Goal: Transaction & Acquisition: Purchase product/service

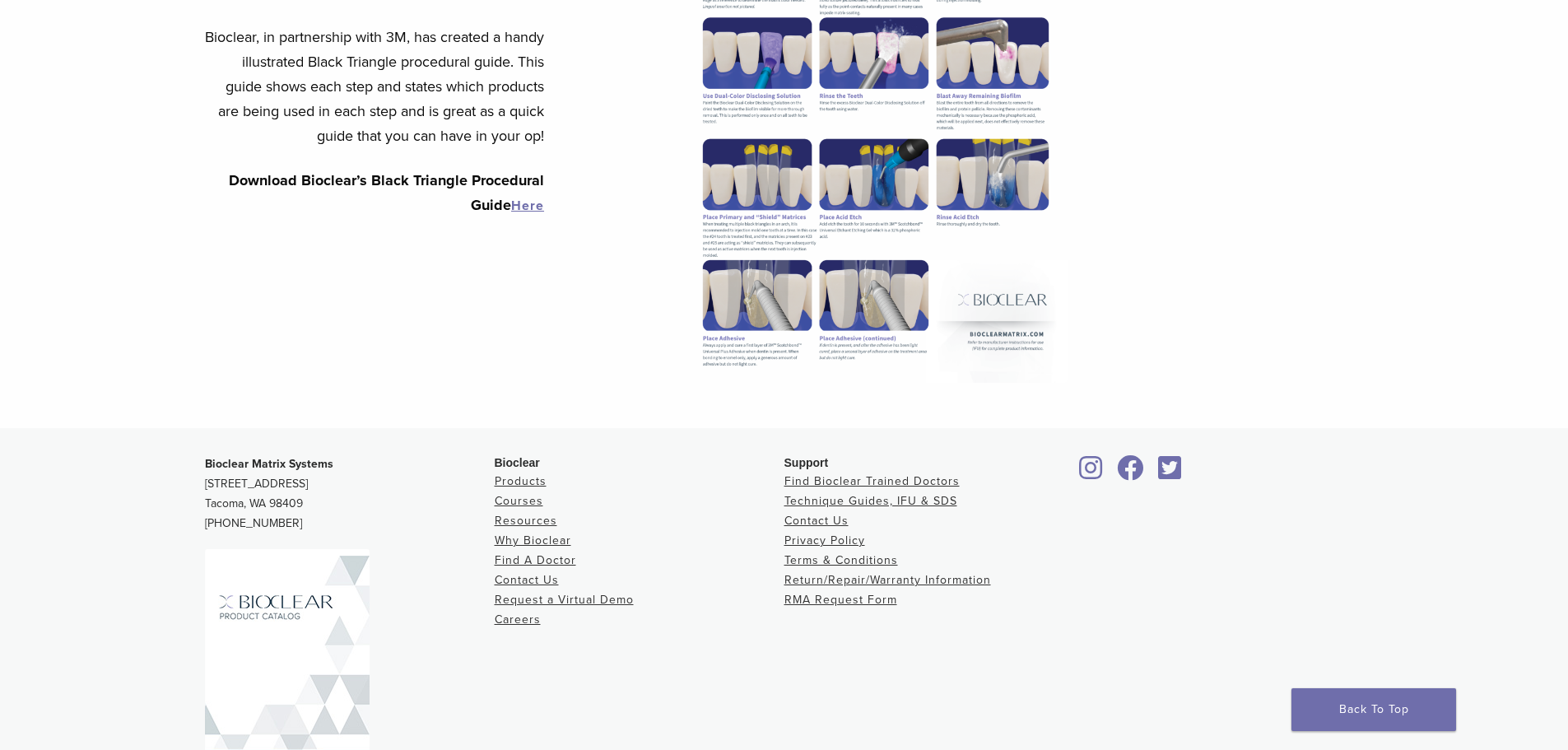
scroll to position [977, 0]
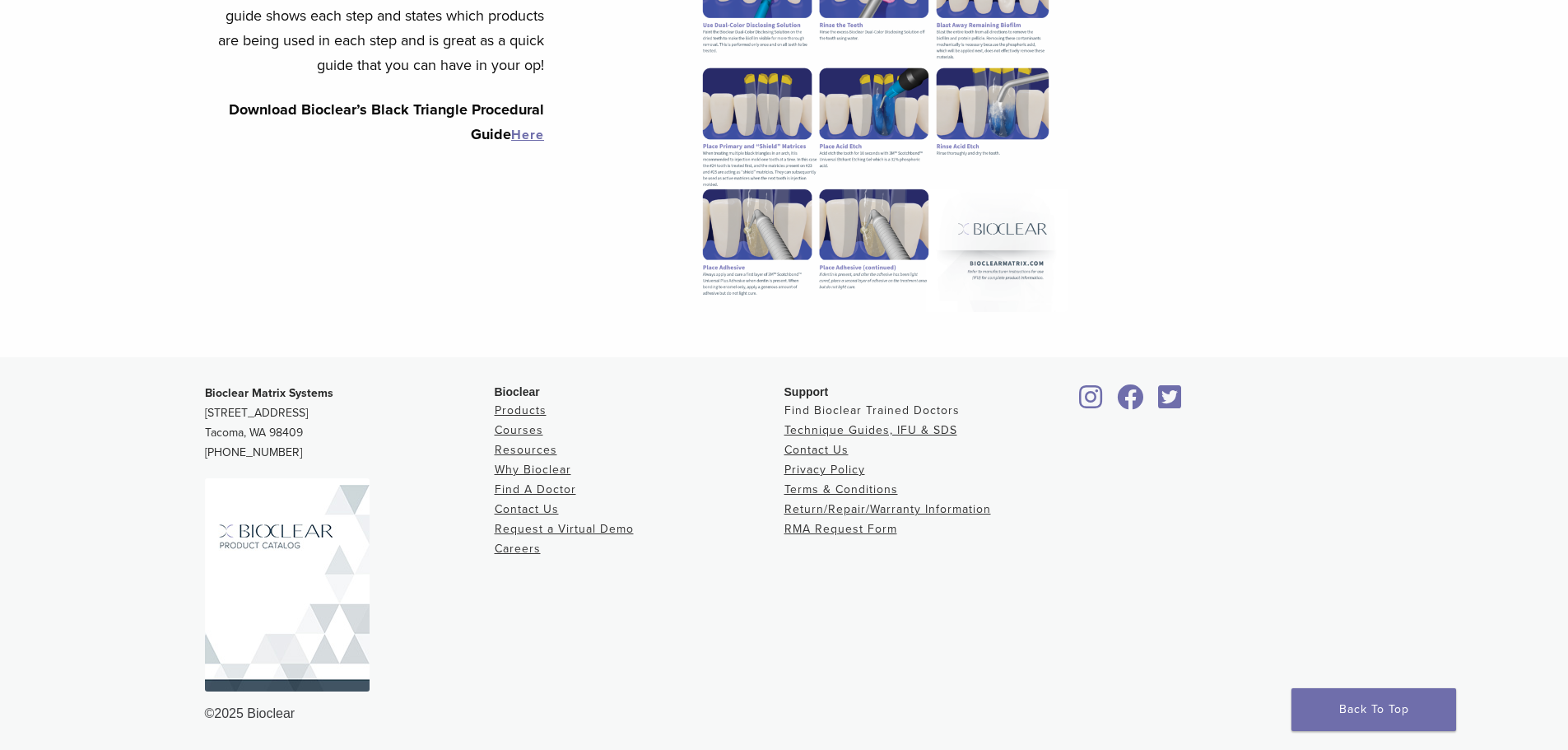
click at [806, 410] on link "Find Bioclear Trained Doctors" at bounding box center [872, 410] width 176 height 14
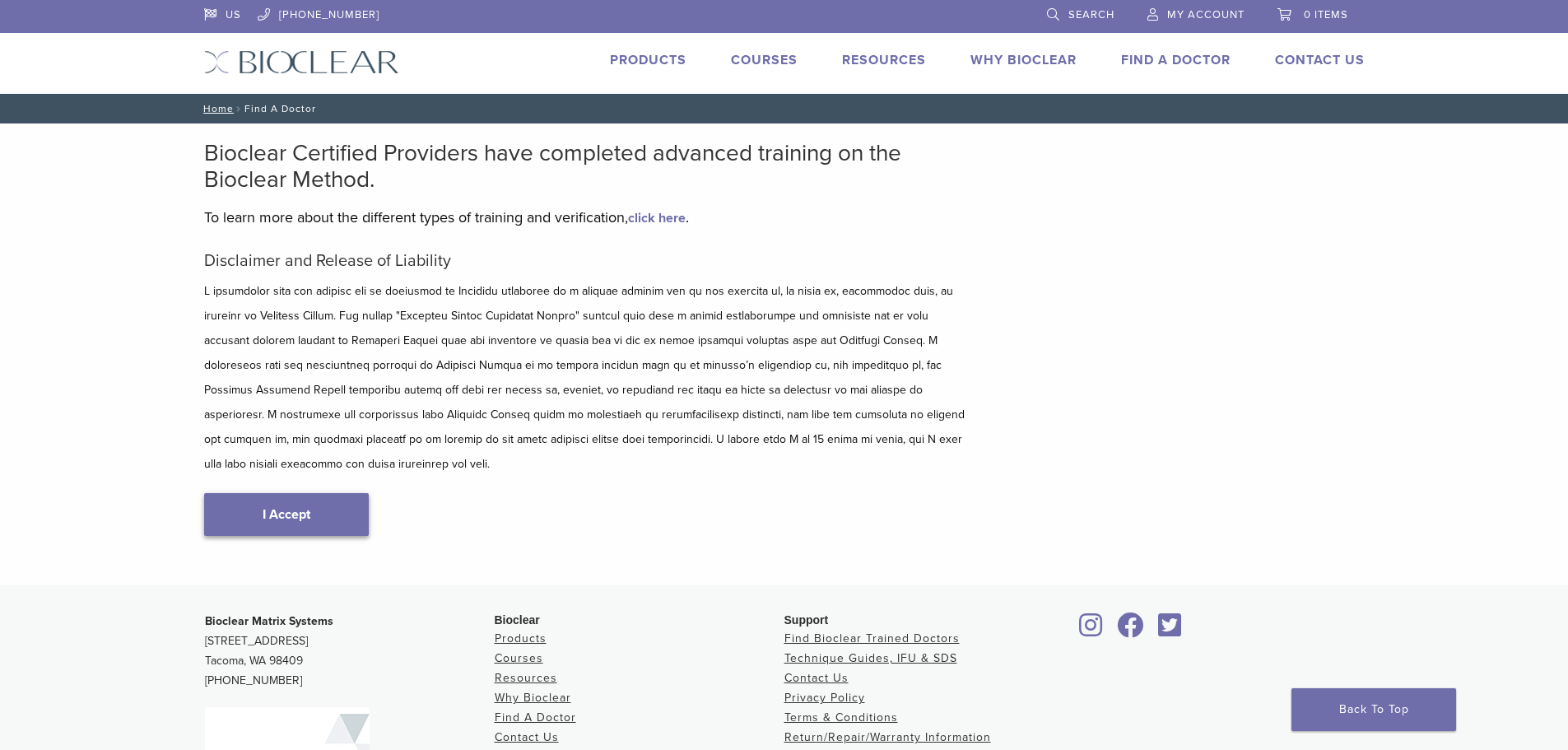
click at [290, 493] on link "I Accept" at bounding box center [286, 514] width 165 height 43
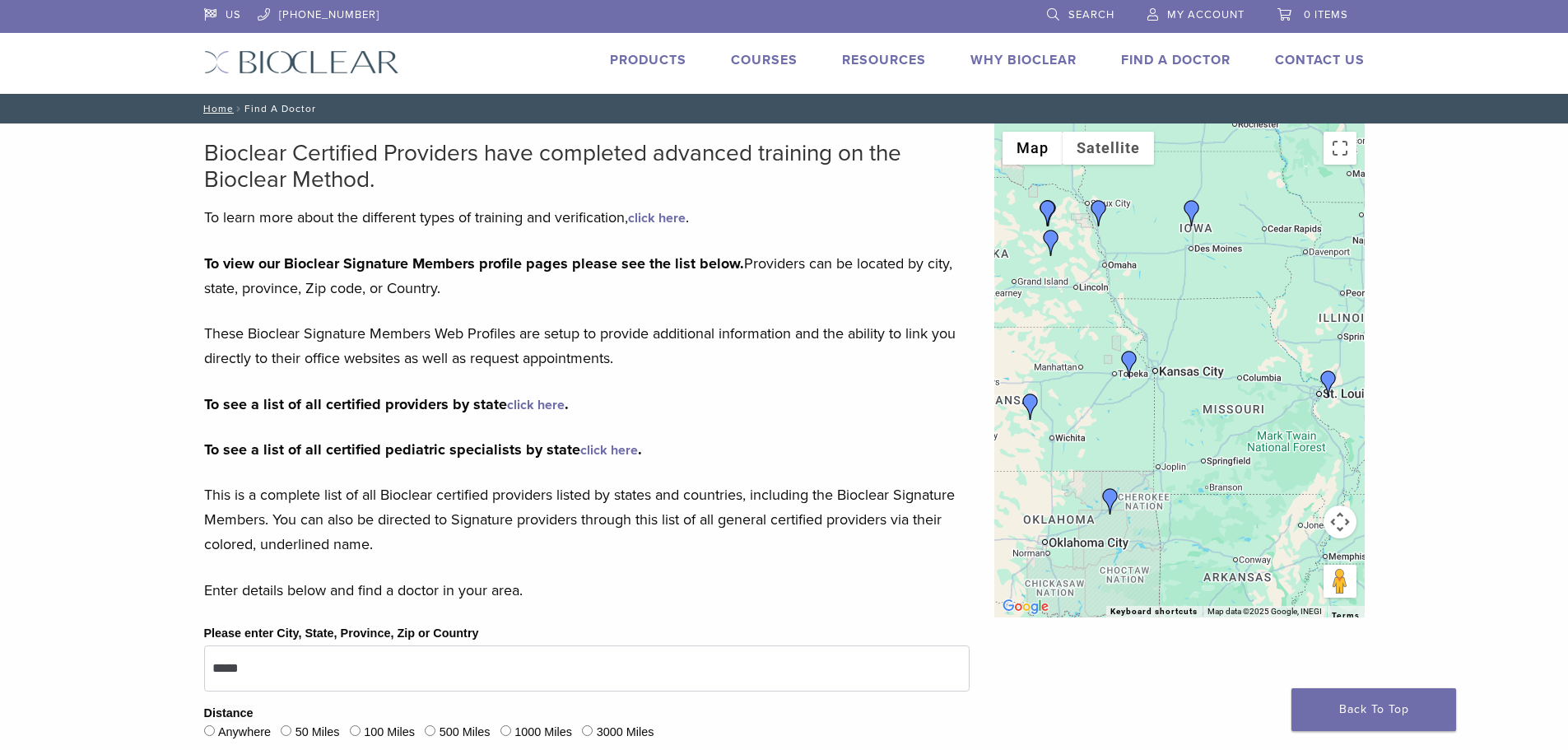
click at [667, 59] on link "Products" at bounding box center [648, 60] width 77 height 17
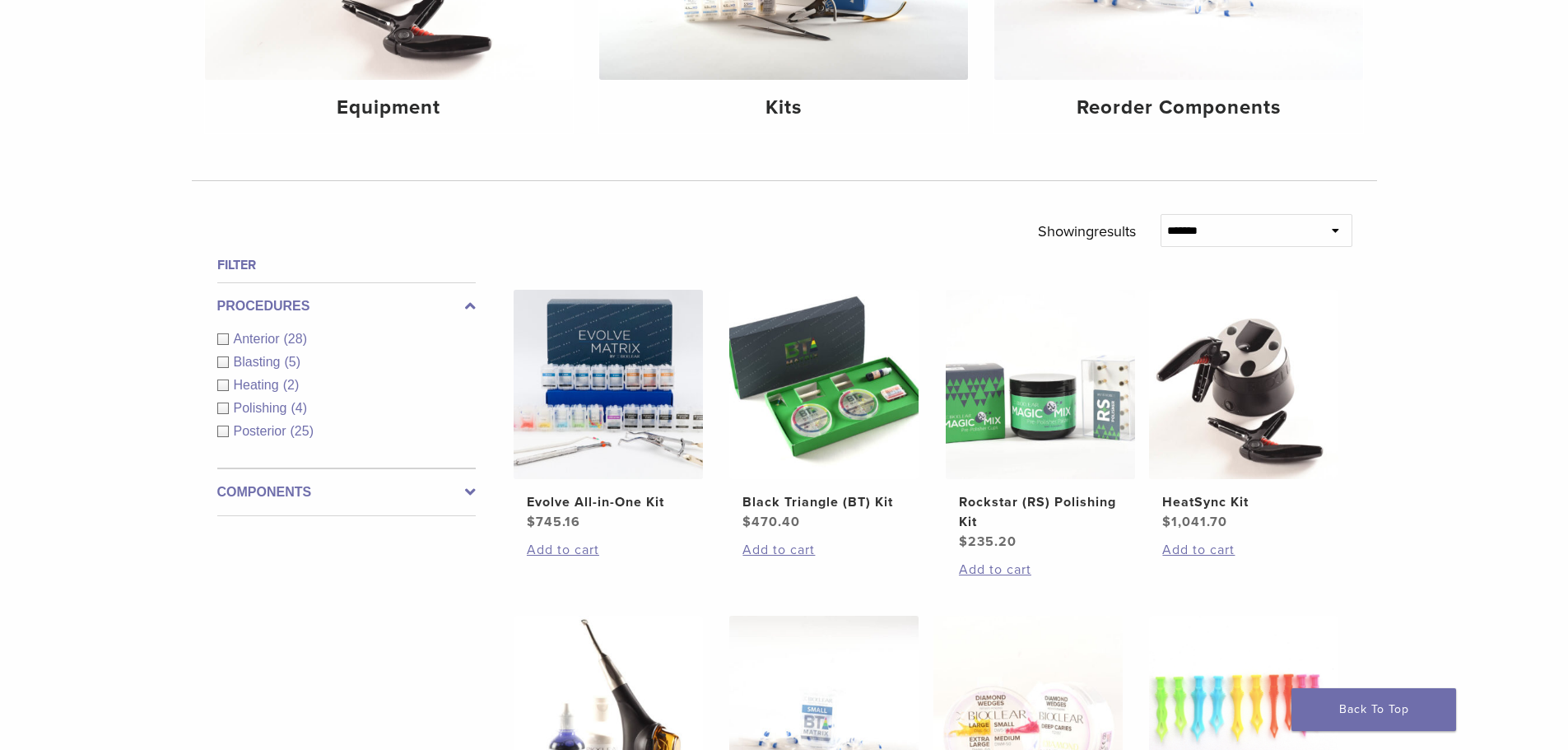
scroll to position [494, 0]
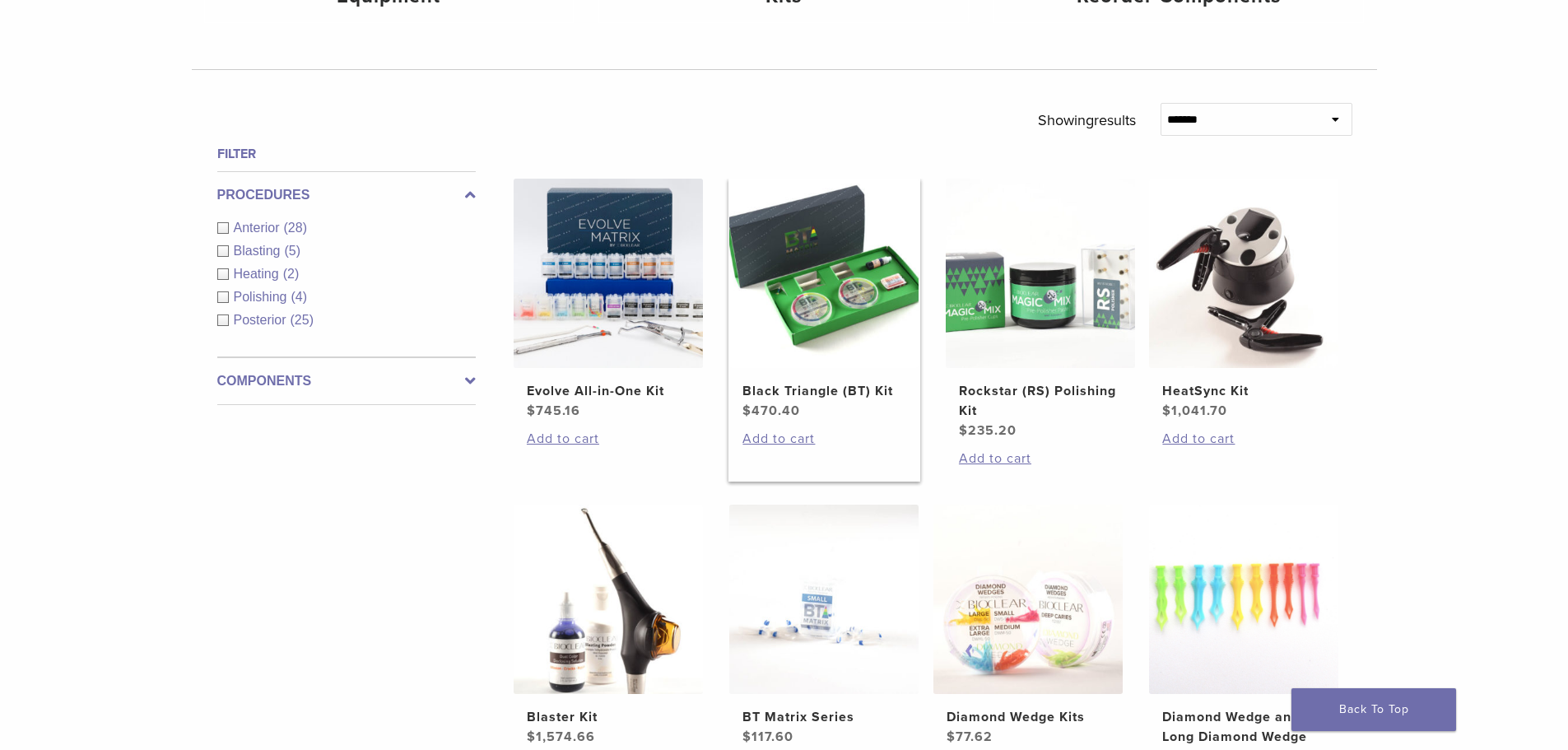
click at [836, 313] on img at bounding box center [824, 273] width 189 height 189
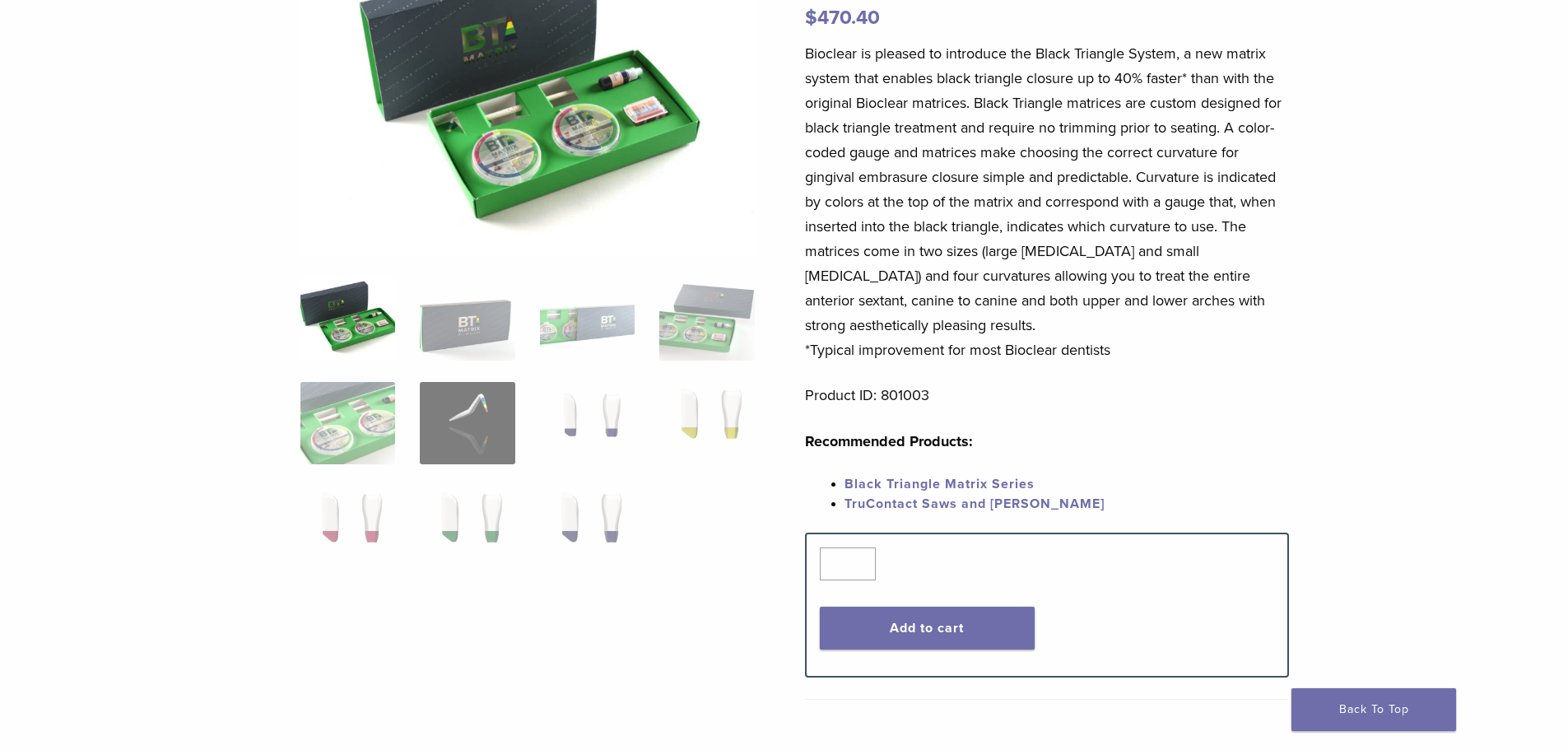
scroll to position [247, 0]
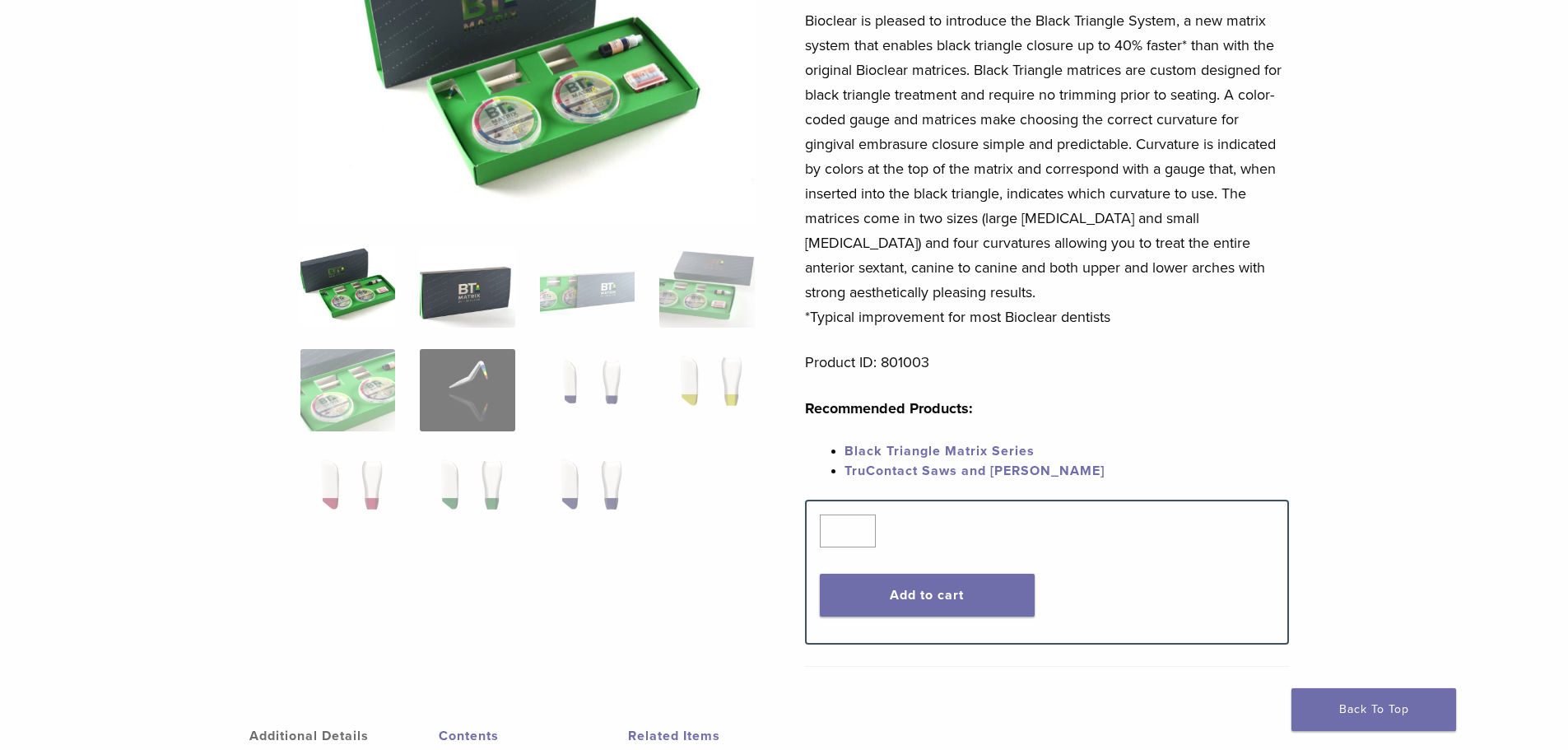
click at [461, 286] on img at bounding box center [467, 286] width 94 height 82
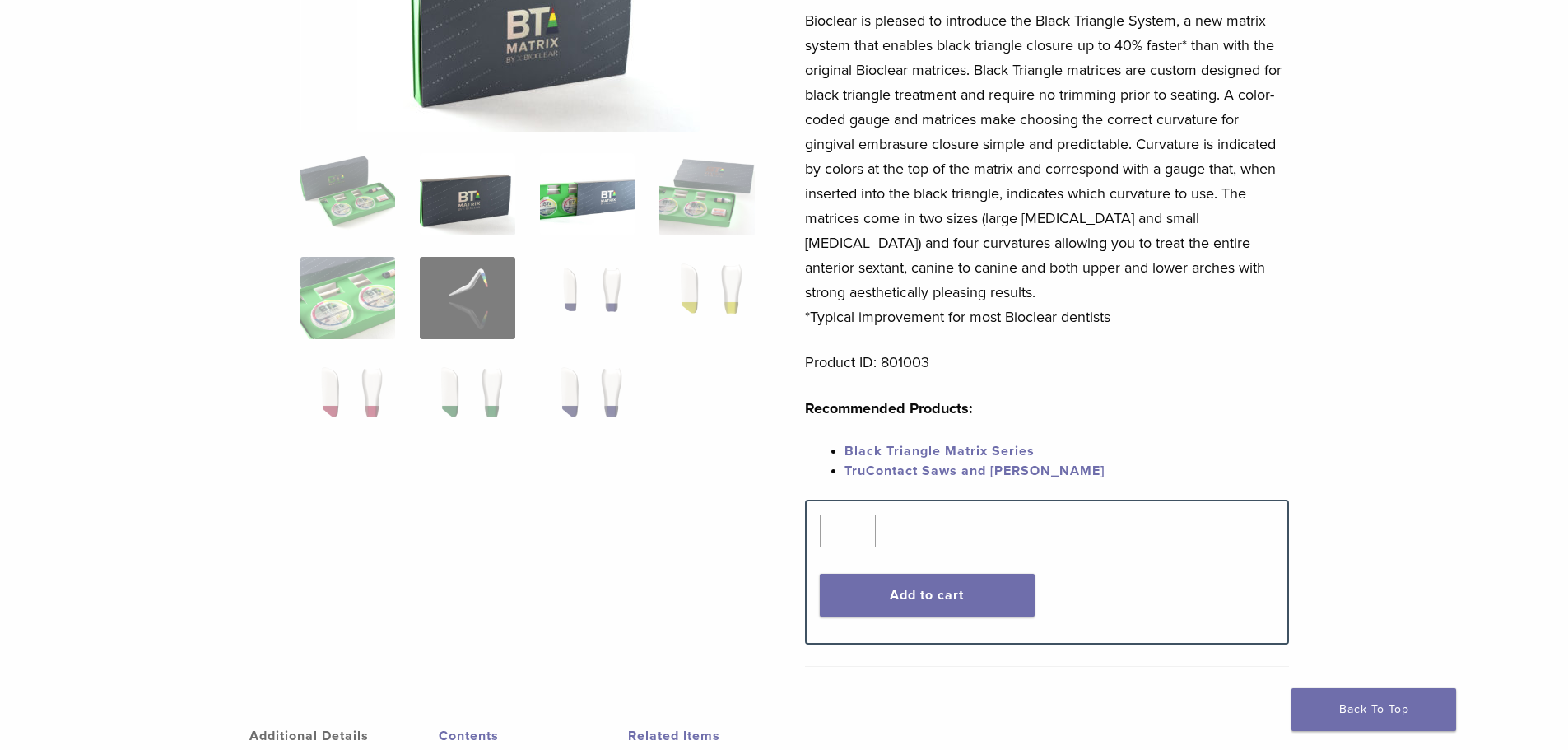
click at [575, 185] on img at bounding box center [587, 194] width 94 height 82
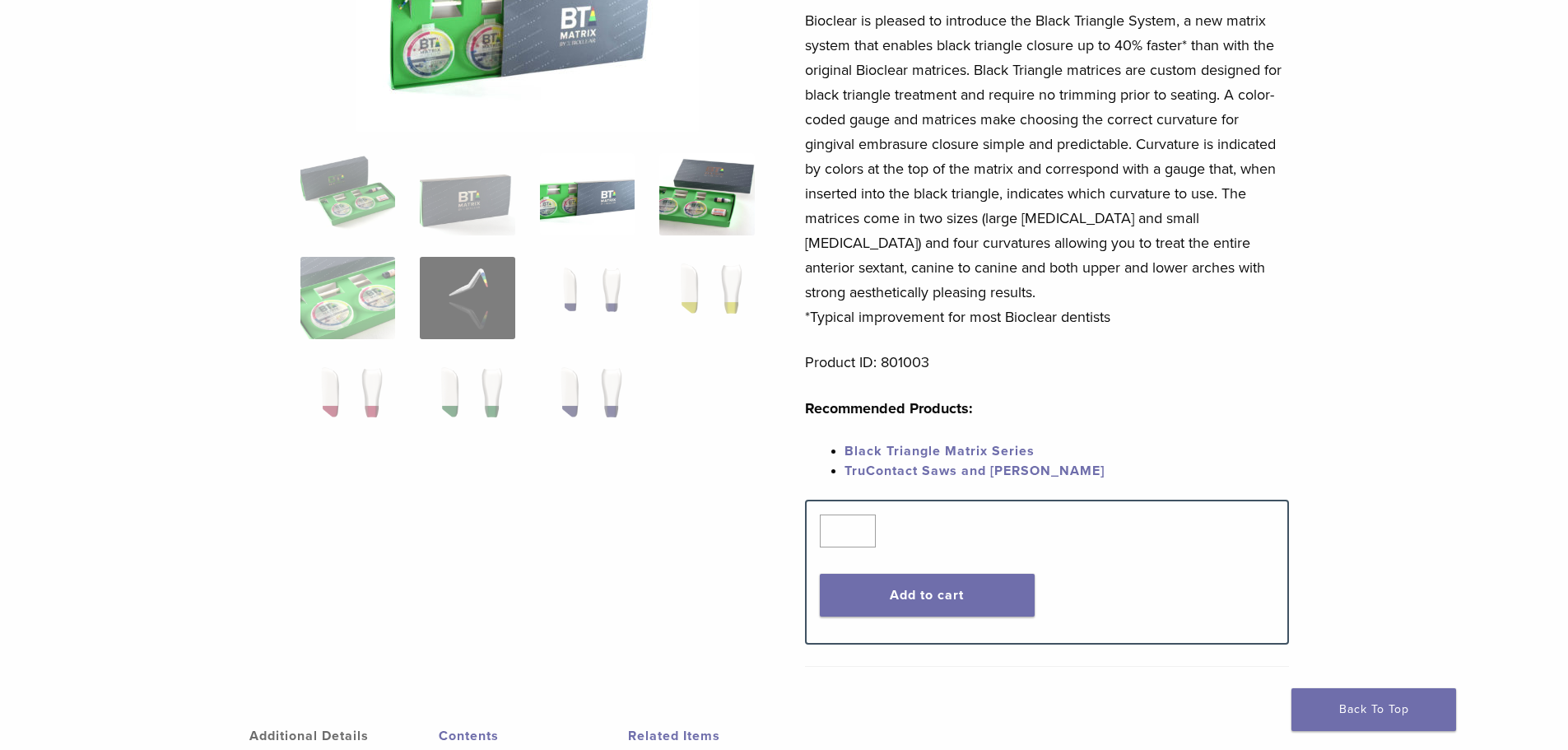
click at [669, 186] on img at bounding box center [707, 194] width 94 height 82
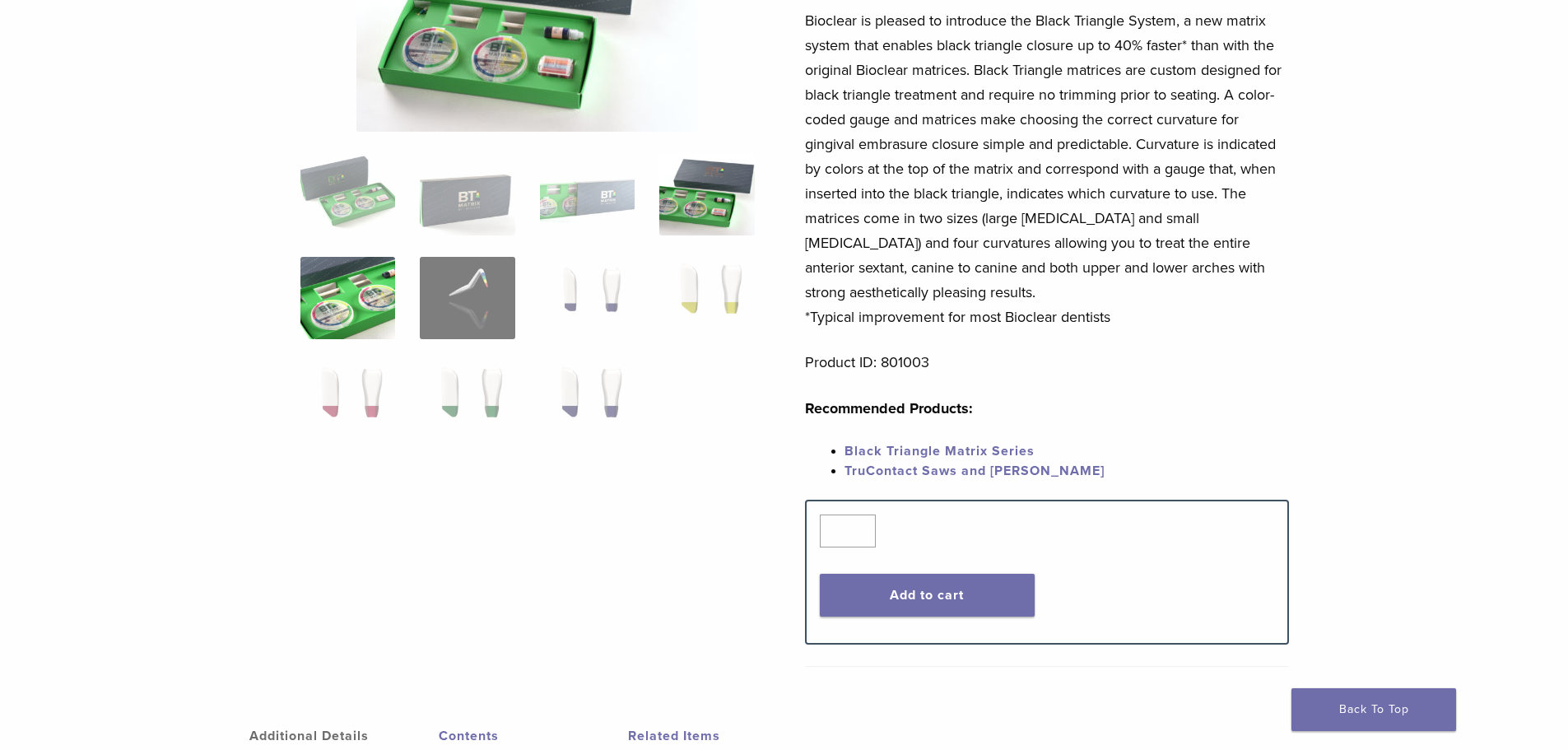
click at [375, 293] on img at bounding box center [347, 298] width 94 height 82
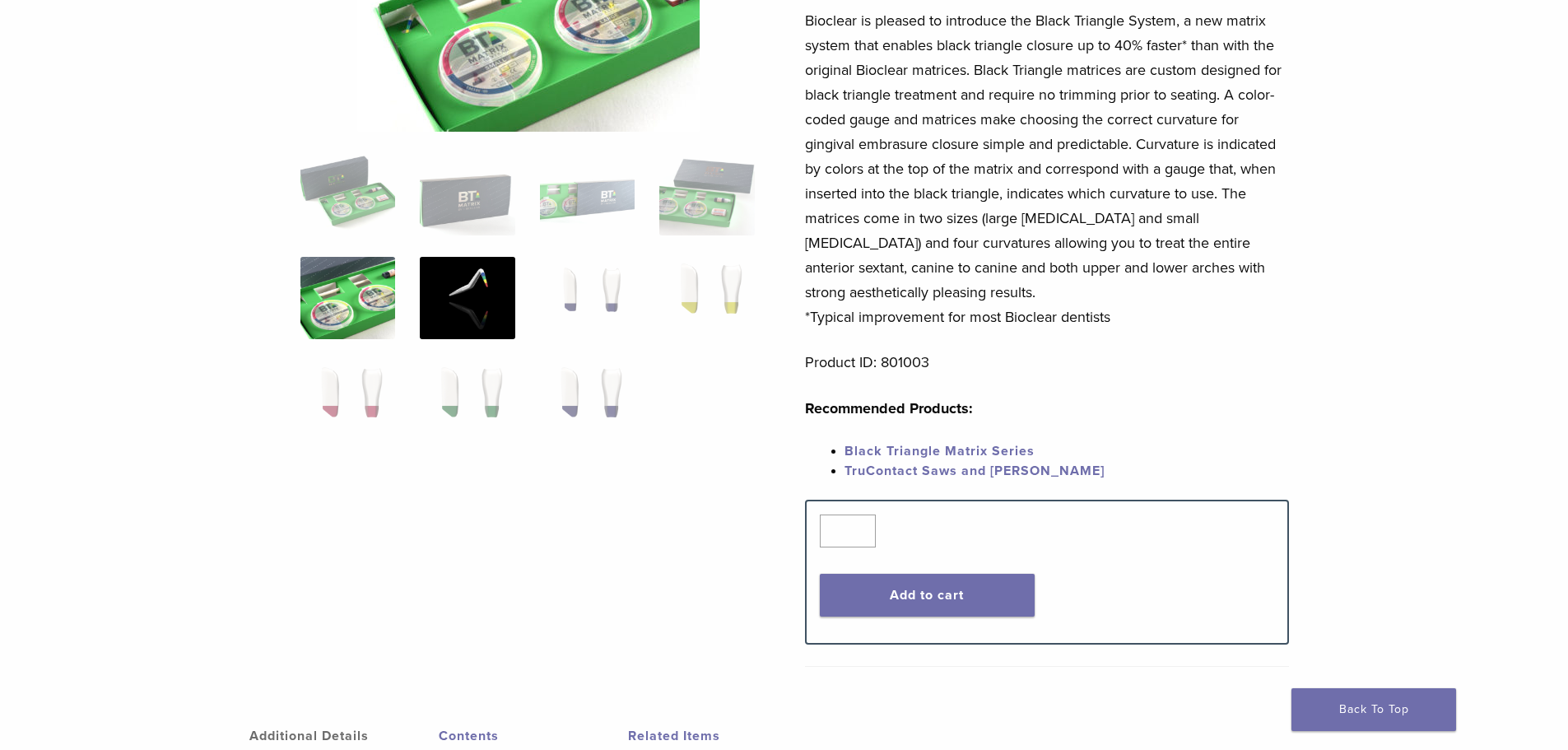
click at [468, 292] on img at bounding box center [467, 298] width 94 height 82
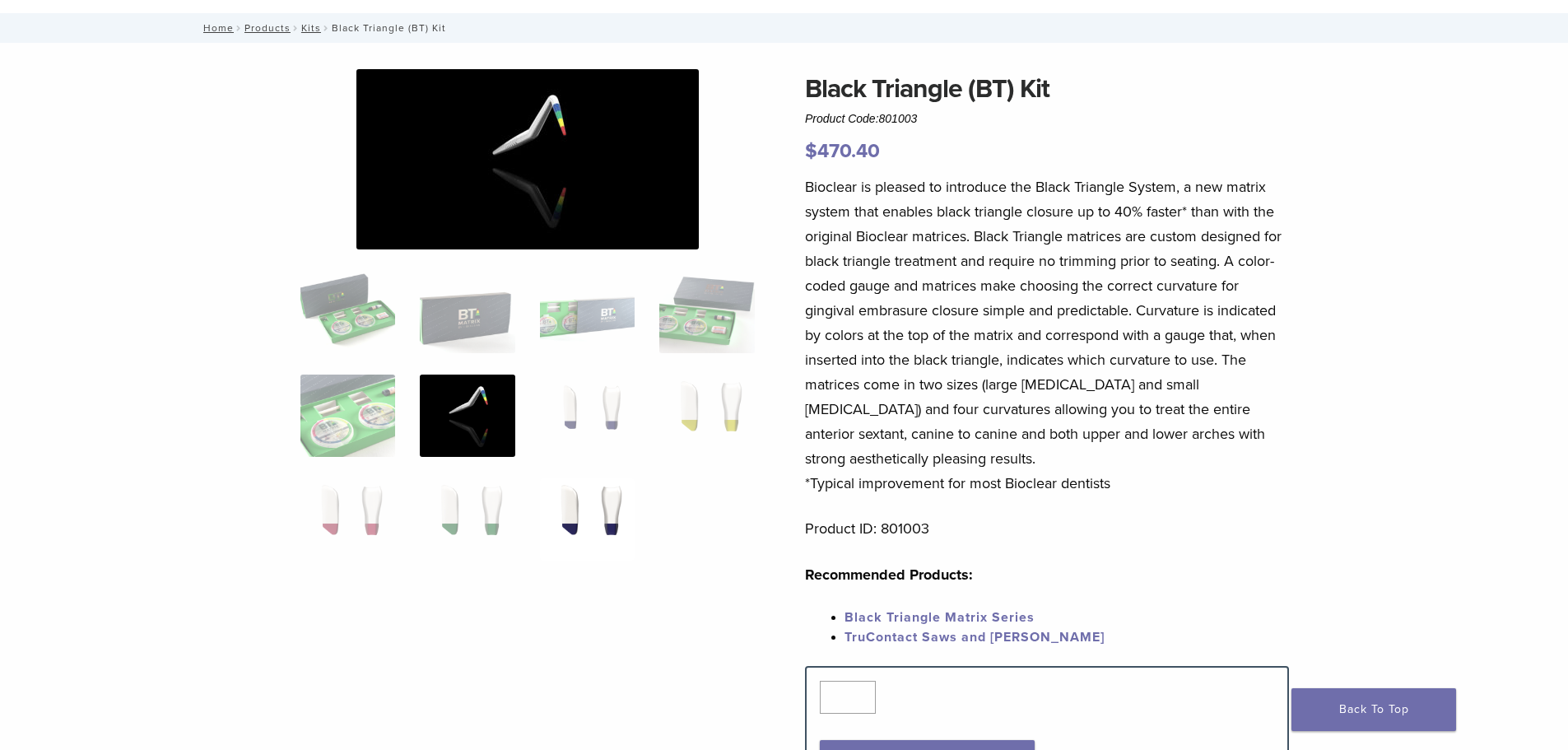
scroll to position [0, 0]
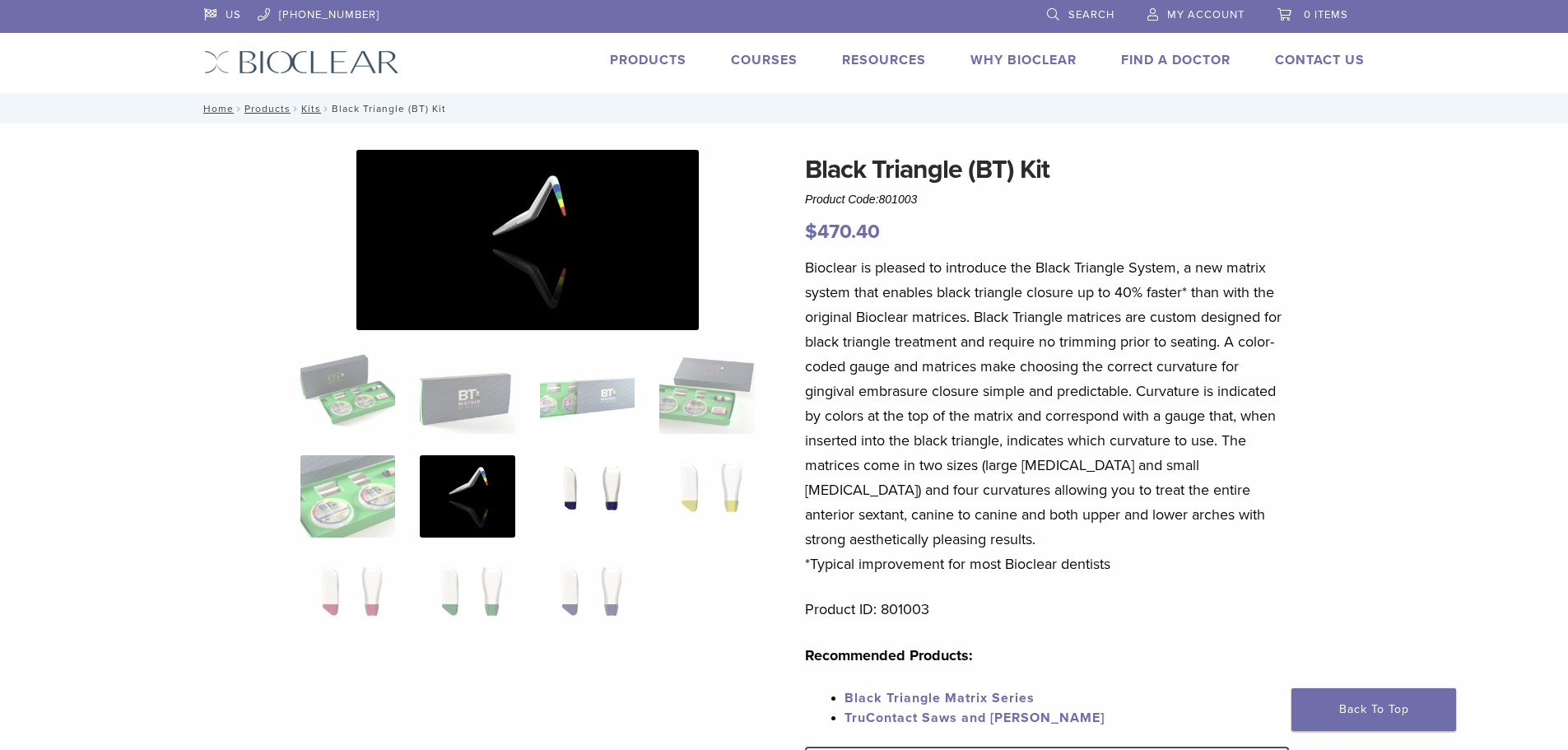
click at [580, 473] on img at bounding box center [587, 496] width 94 height 82
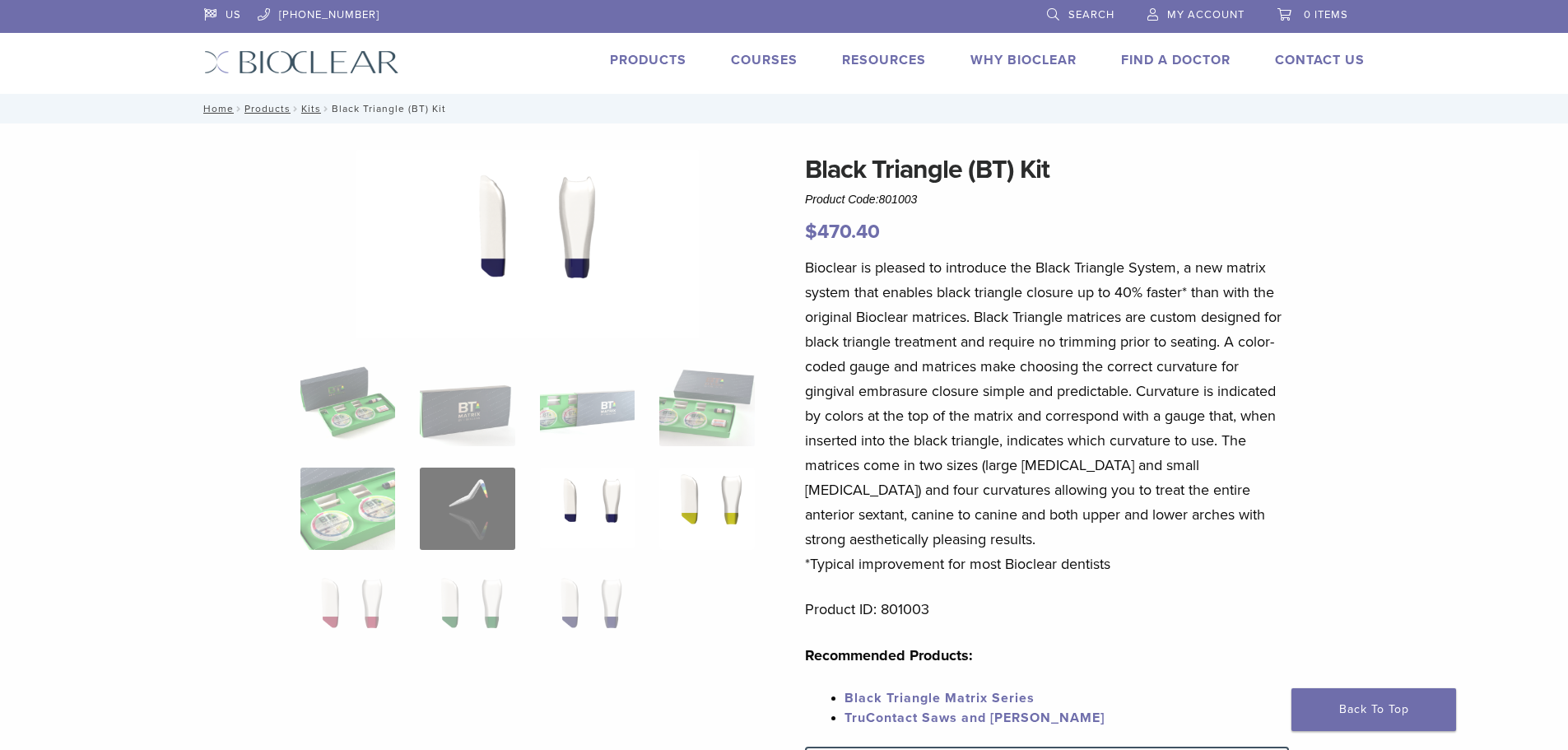
click at [694, 477] on img at bounding box center [707, 508] width 94 height 82
click at [353, 599] on img at bounding box center [347, 612] width 94 height 82
click at [462, 584] on img at bounding box center [467, 612] width 94 height 82
click at [602, 598] on img at bounding box center [587, 612] width 94 height 82
drag, startPoint x: 881, startPoint y: 197, endPoint x: 924, endPoint y: 197, distance: 43.0
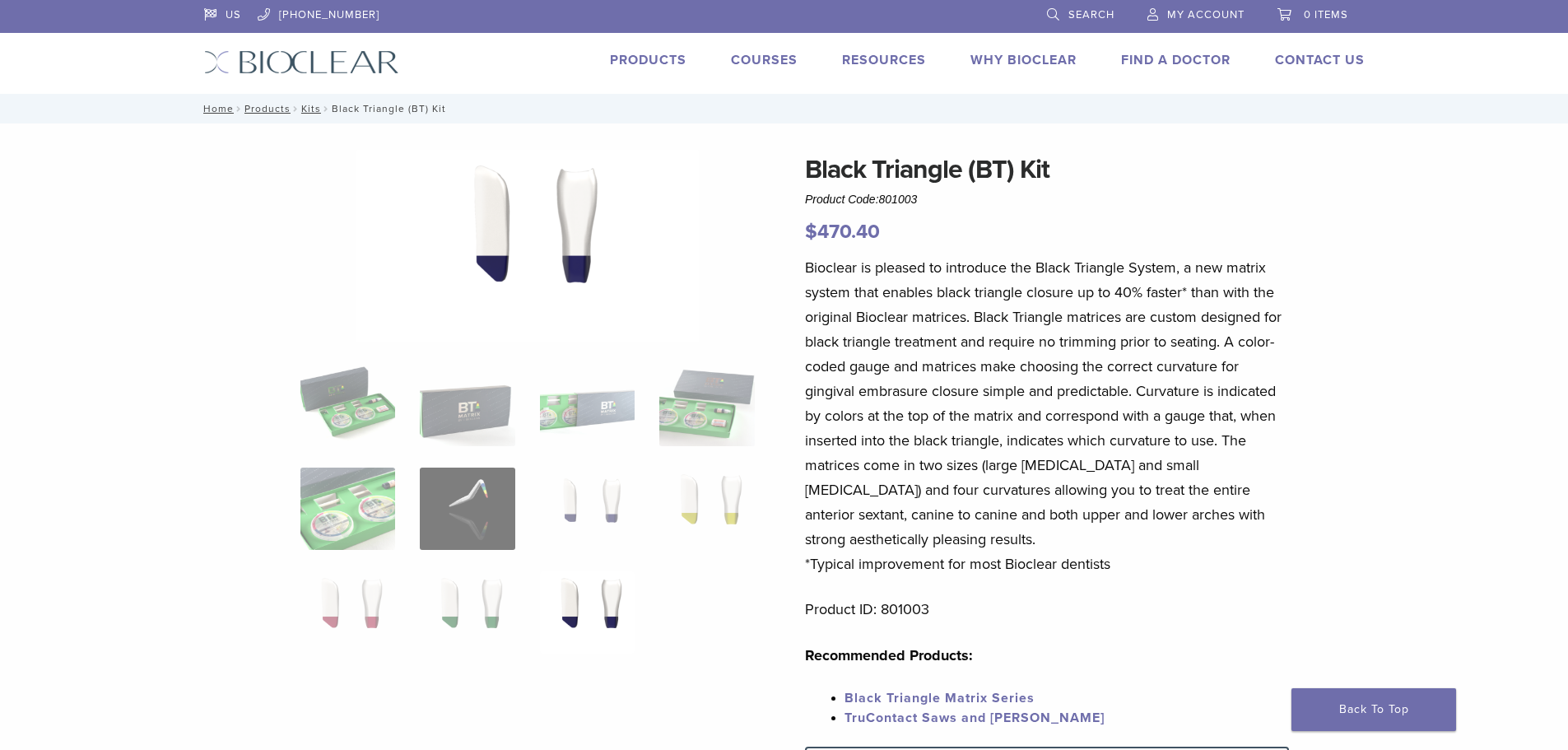
click at [924, 197] on div "Black Triangle (BT) Kit Product Code: 801003 $ 470.40" at bounding box center [1047, 198] width 484 height 97
copy span "801003"
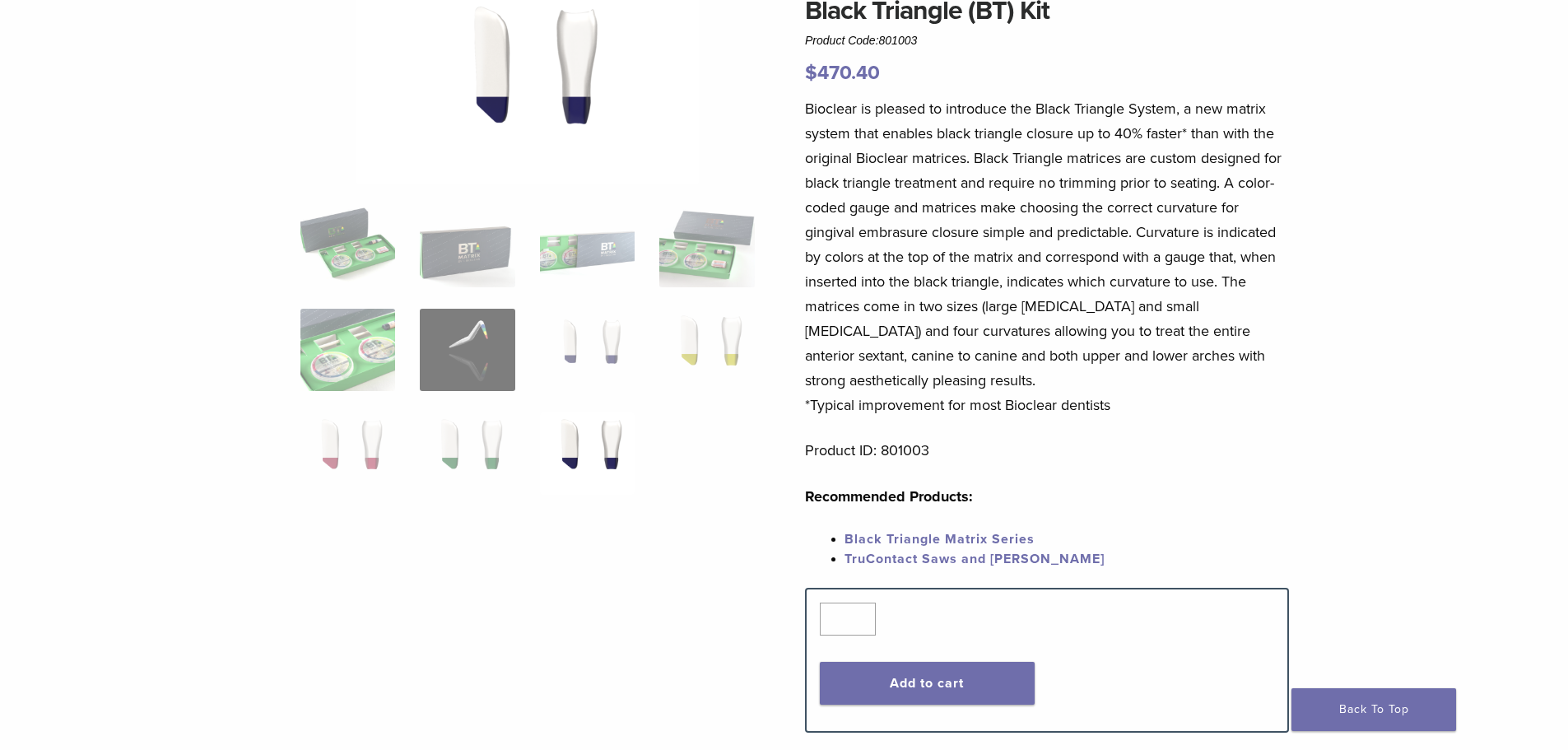
scroll to position [247, 0]
